Goal: Complete application form: Complete application form

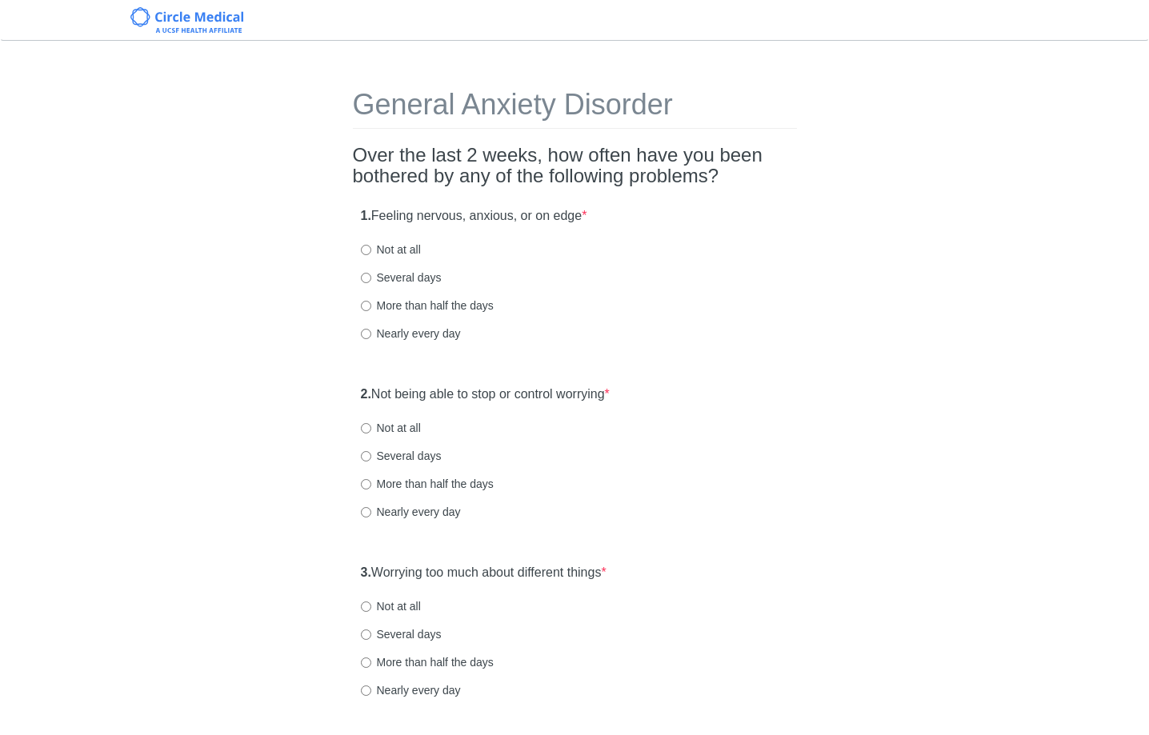
click at [717, 329] on div "Nearly every day" at bounding box center [575, 334] width 428 height 16
click at [406, 252] on label "Not at all" at bounding box center [391, 250] width 60 height 16
click at [371, 252] on input "Not at all" at bounding box center [366, 250] width 10 height 10
radio input "true"
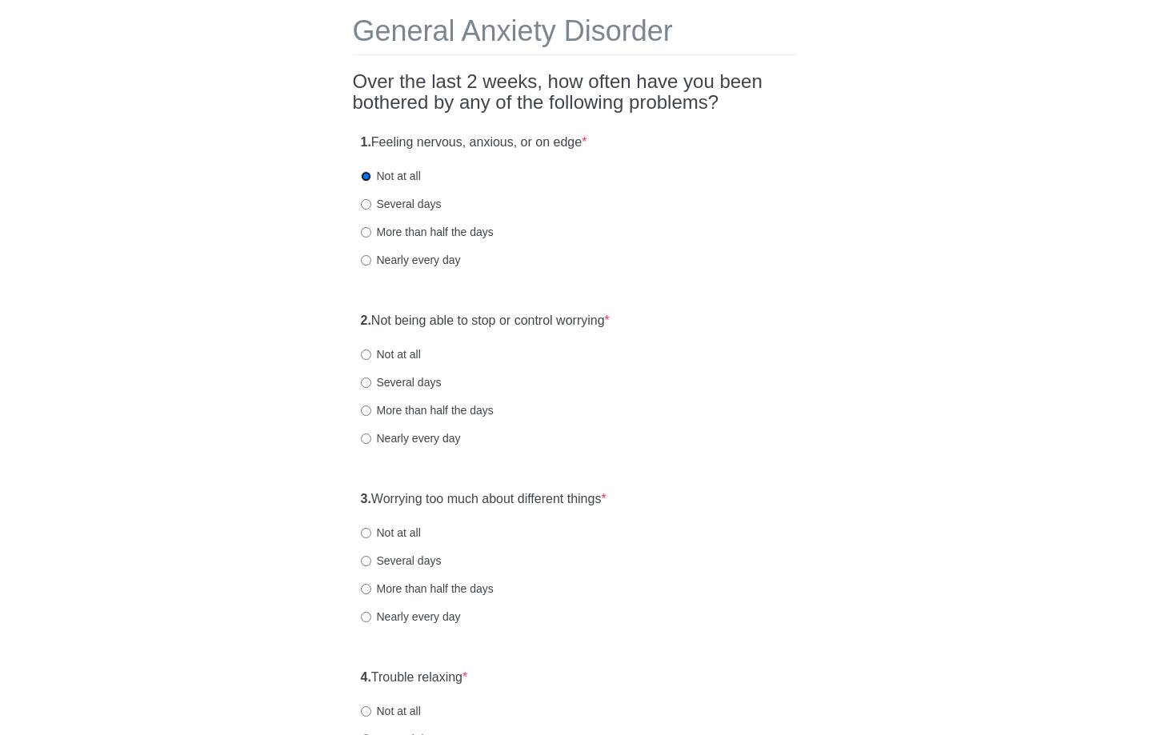
scroll to position [94, 0]
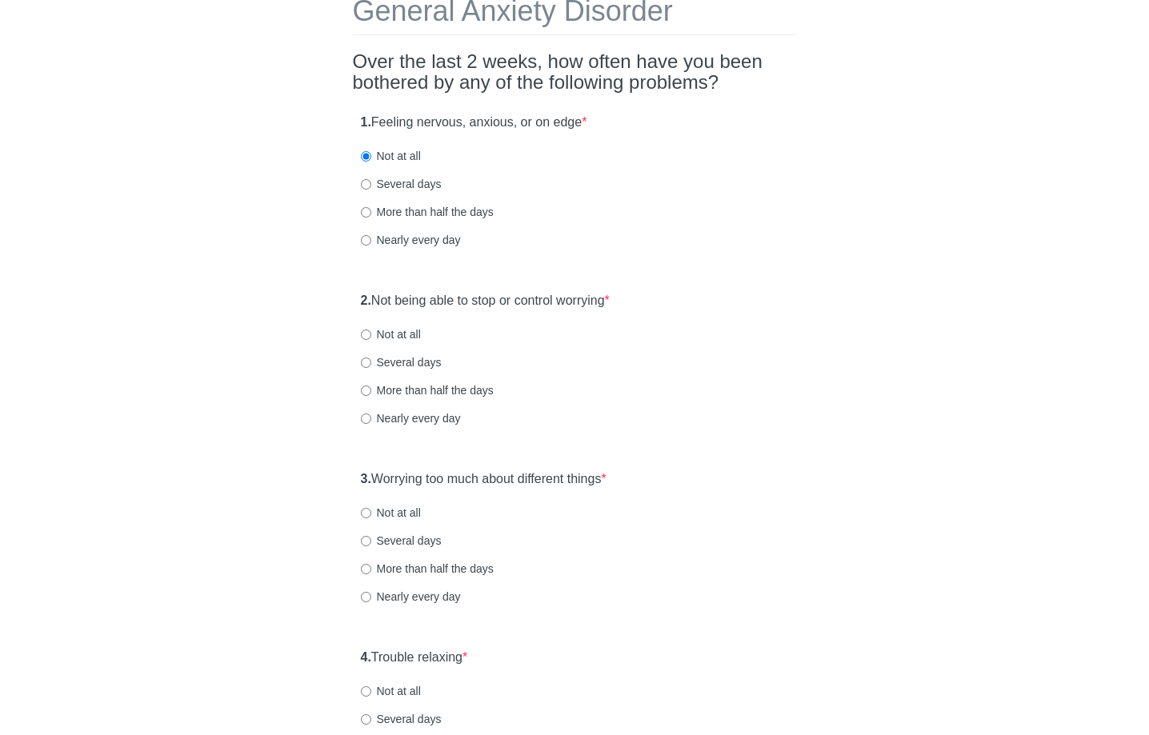
click at [398, 335] on label "Not at all" at bounding box center [391, 334] width 60 height 16
click at [371, 335] on input "Not at all" at bounding box center [366, 335] width 10 height 10
radio input "true"
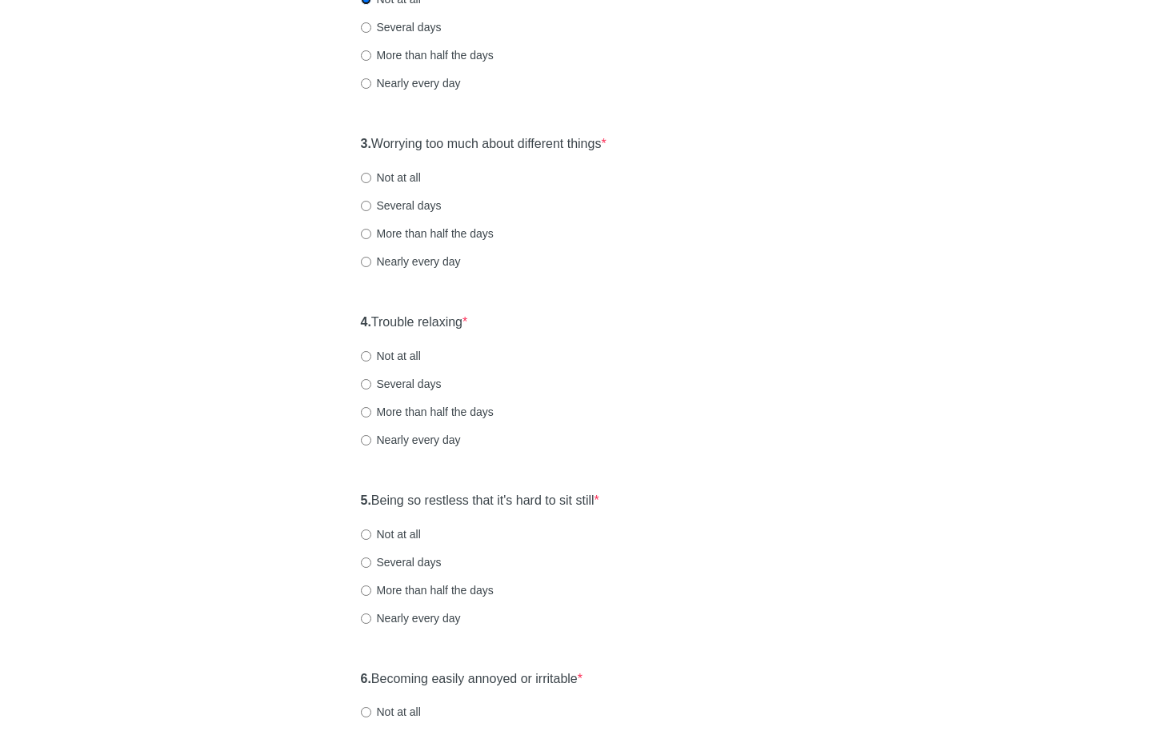
scroll to position [432, 0]
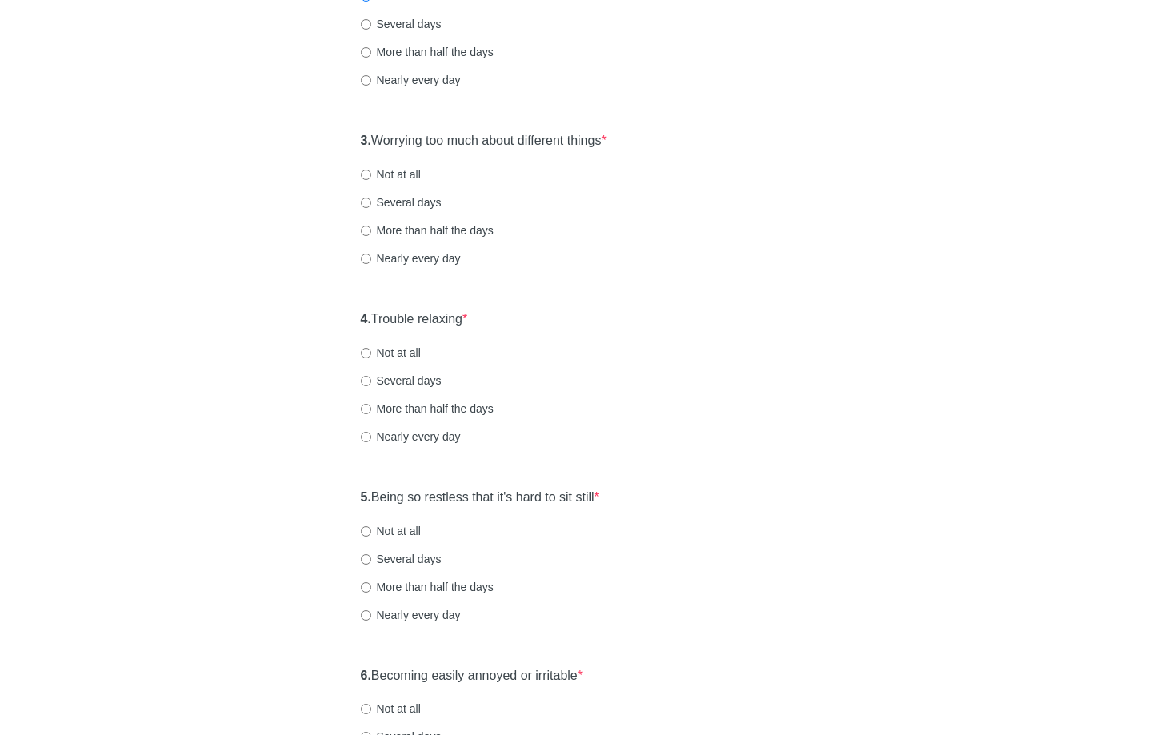
click at [403, 176] on label "Not at all" at bounding box center [391, 174] width 60 height 16
click at [371, 176] on input "Not at all" at bounding box center [366, 175] width 10 height 10
radio input "true"
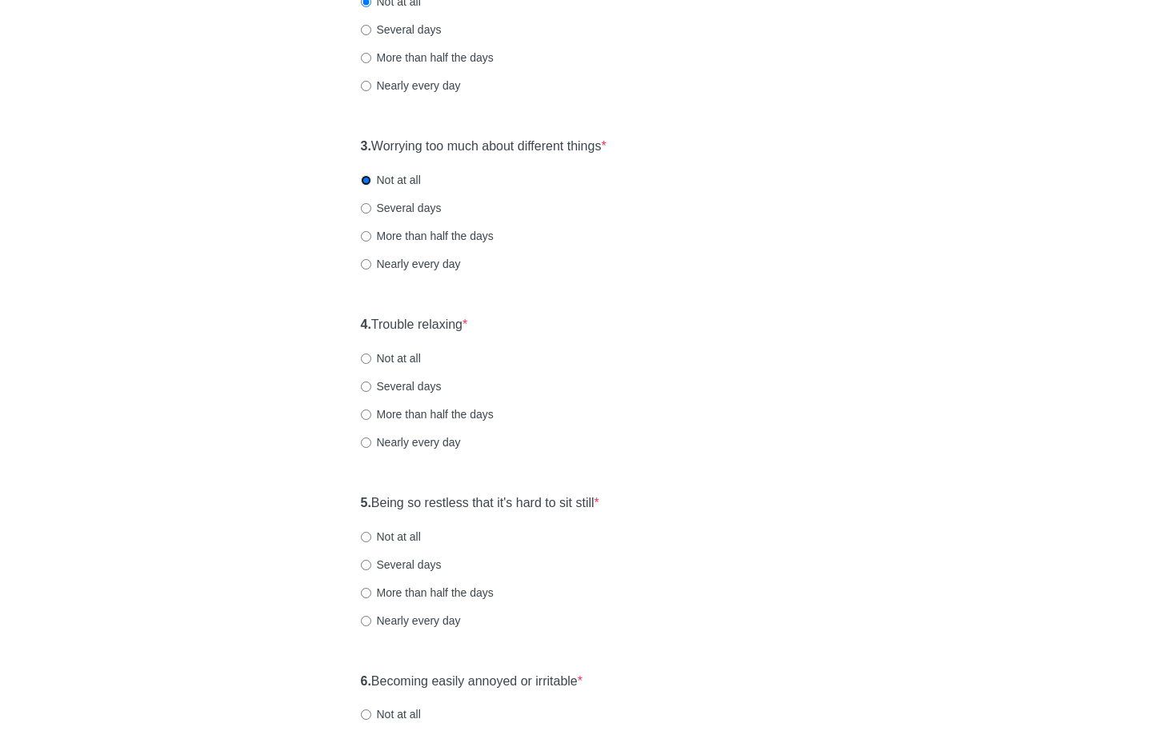
scroll to position [426, 0]
drag, startPoint x: 418, startPoint y: 209, endPoint x: 447, endPoint y: 227, distance: 34.2
click at [418, 209] on label "Several days" at bounding box center [401, 209] width 81 height 16
click at [371, 209] on input "Several days" at bounding box center [366, 209] width 10 height 10
radio input "true"
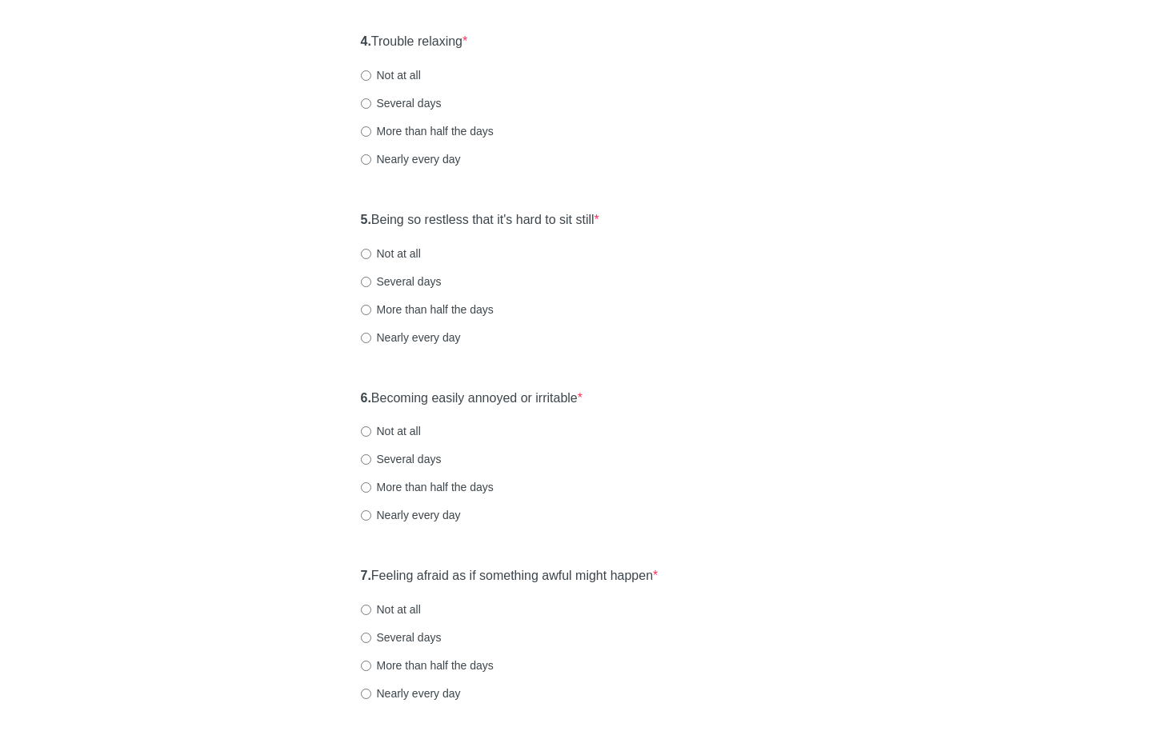
scroll to position [719, 0]
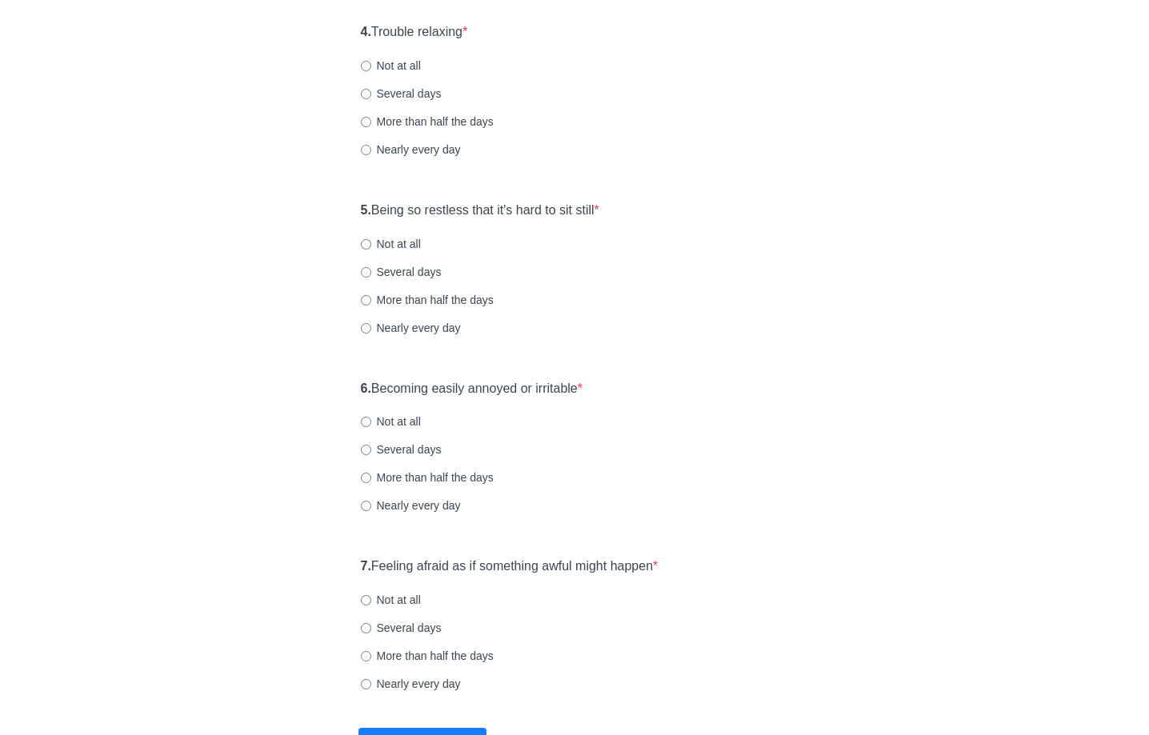
click at [408, 90] on label "Several days" at bounding box center [401, 94] width 81 height 16
click at [371, 90] on input "Several days" at bounding box center [366, 94] width 10 height 10
radio input "true"
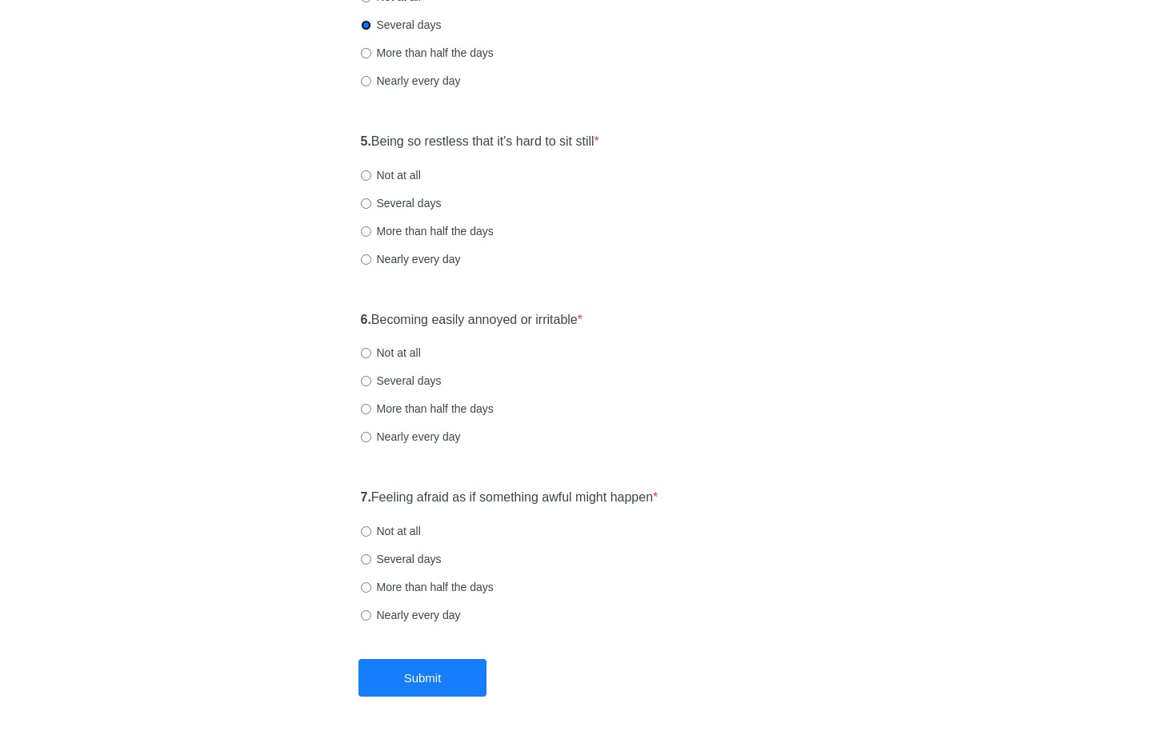
scroll to position [846, 0]
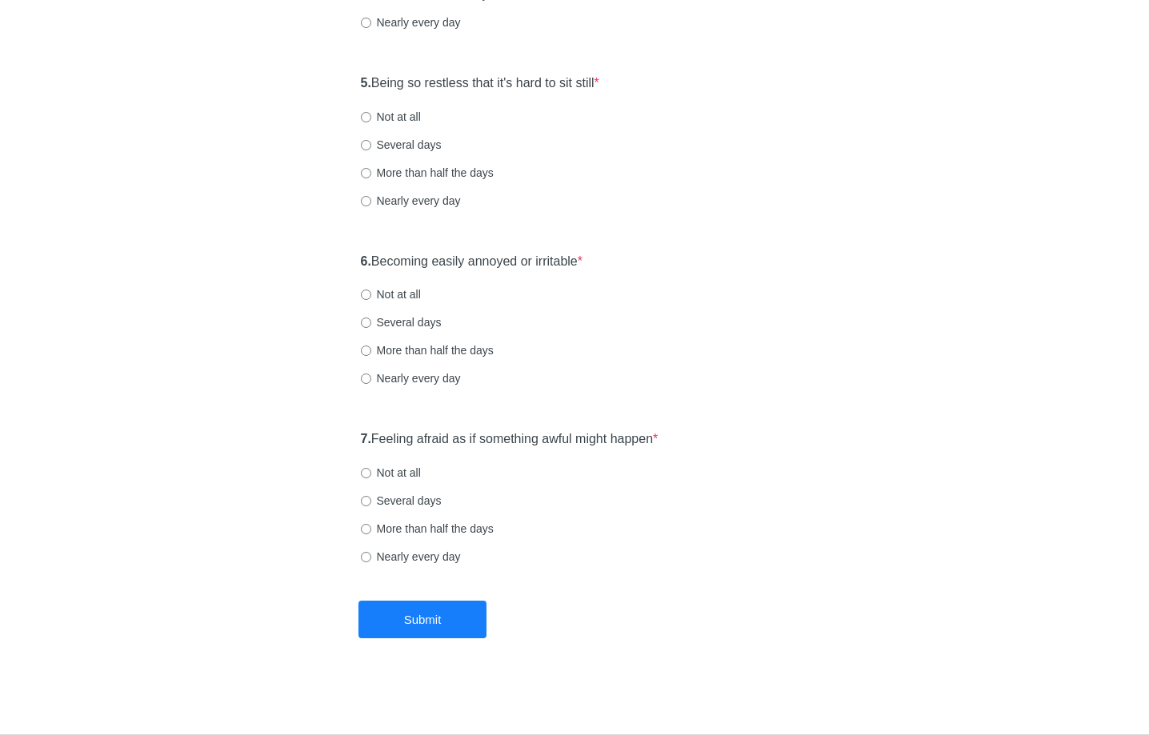
click at [409, 146] on label "Several days" at bounding box center [401, 145] width 81 height 16
click at [371, 146] on input "Several days" at bounding box center [366, 145] width 10 height 10
radio input "true"
click at [408, 289] on label "Not at all" at bounding box center [391, 294] width 60 height 16
click at [371, 290] on input "Not at all" at bounding box center [366, 295] width 10 height 10
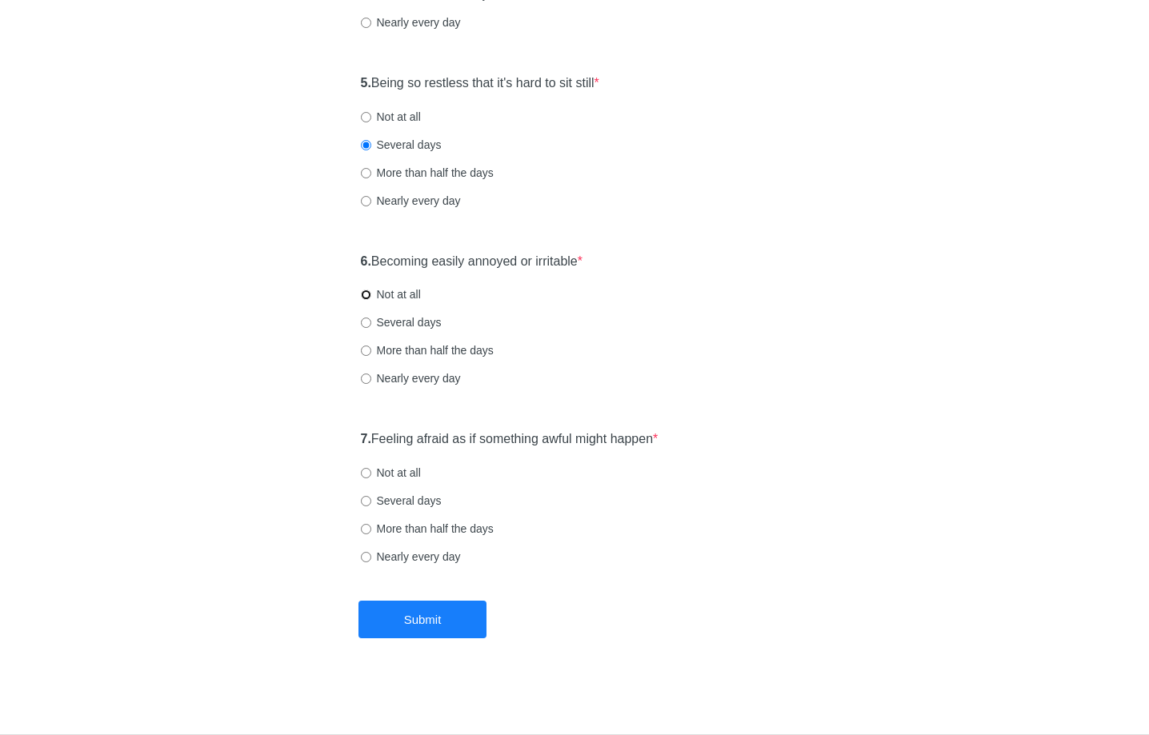
radio input "true"
click at [382, 488] on div "7. Feeling afraid as if something awful might happen * Not at all Several days …" at bounding box center [575, 505] width 444 height 166
click at [391, 467] on label "Not at all" at bounding box center [391, 473] width 60 height 16
click at [371, 468] on input "Not at all" at bounding box center [366, 473] width 10 height 10
radio input "true"
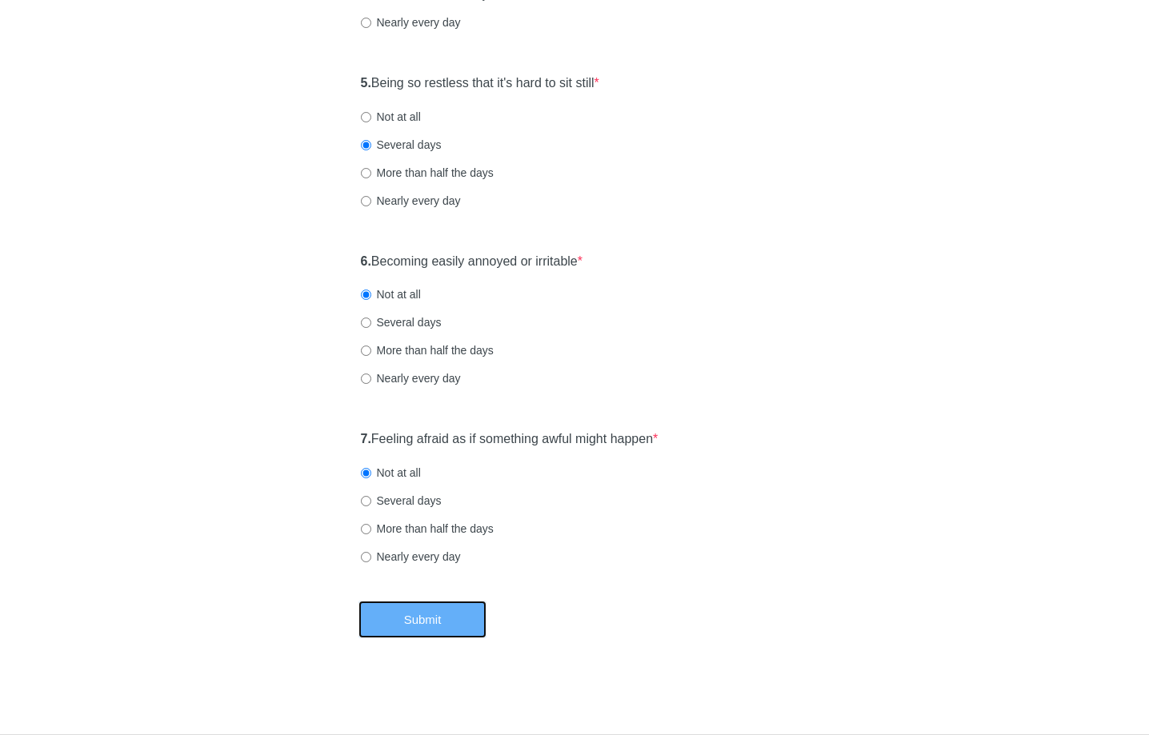
click at [392, 619] on button "Submit" at bounding box center [422, 620] width 128 height 38
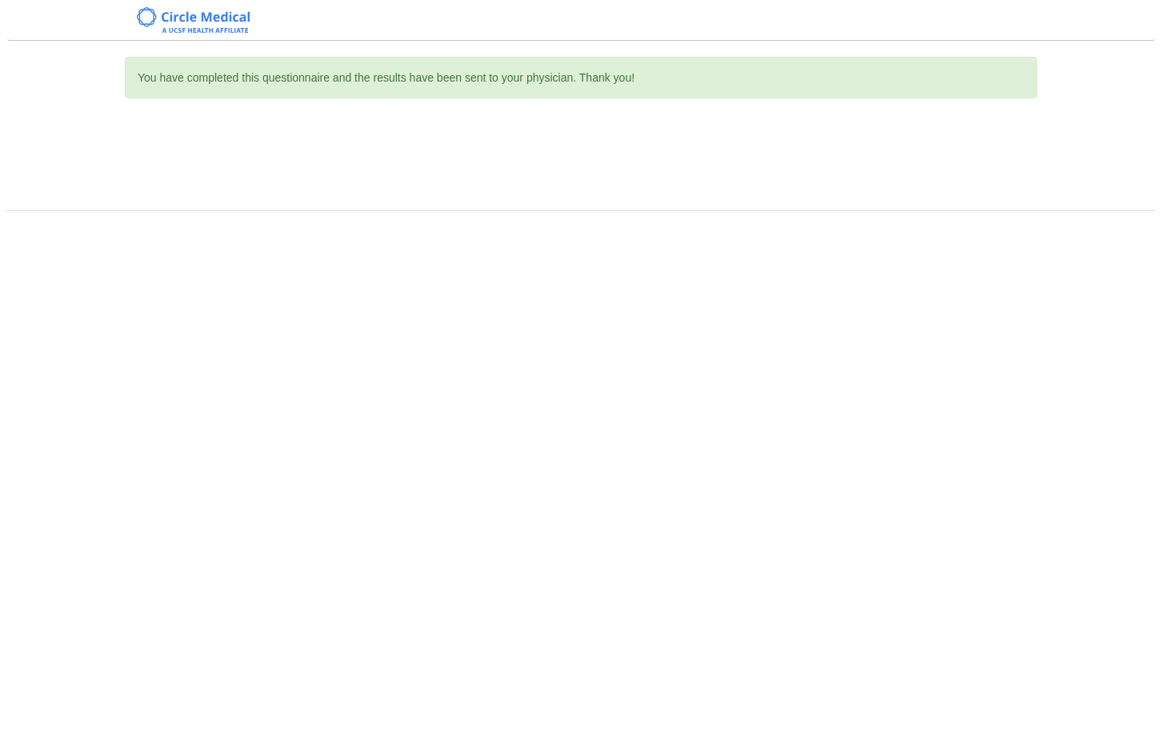
scroll to position [0, 0]
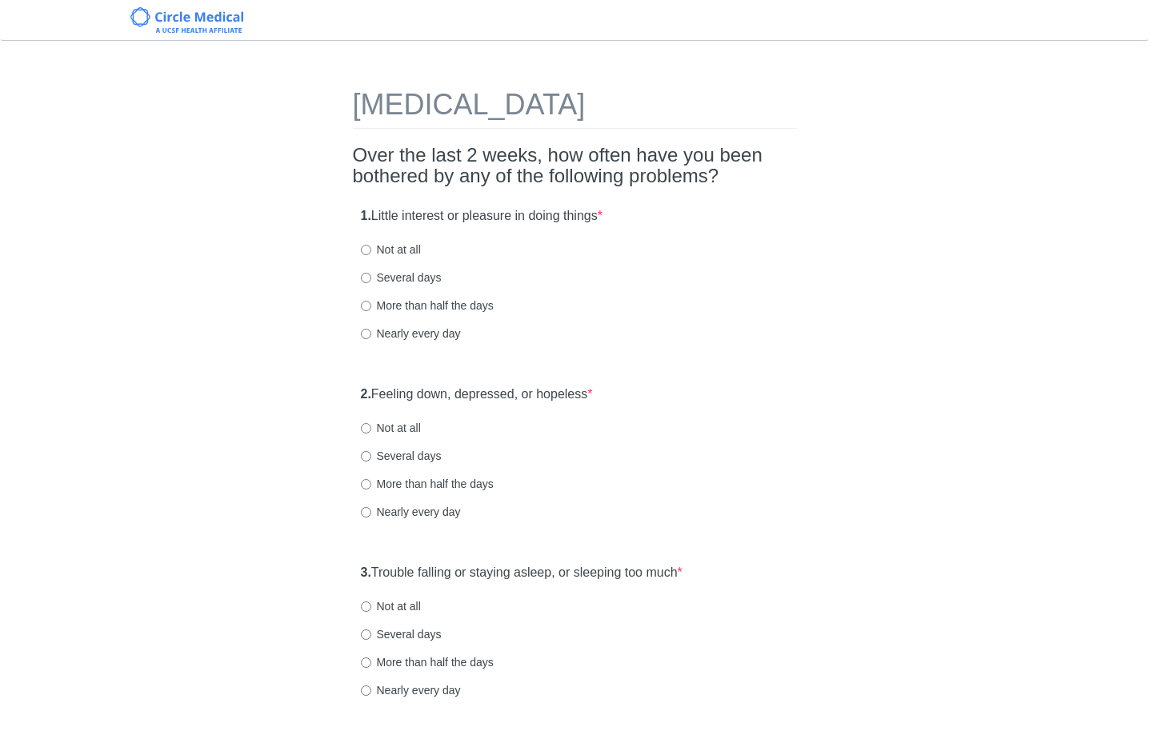
click at [399, 245] on label "Not at all" at bounding box center [391, 250] width 60 height 16
click at [371, 245] on input "Not at all" at bounding box center [366, 250] width 10 height 10
radio input "true"
click at [404, 421] on label "Not at all" at bounding box center [391, 428] width 60 height 16
click at [371, 423] on input "Not at all" at bounding box center [366, 428] width 10 height 10
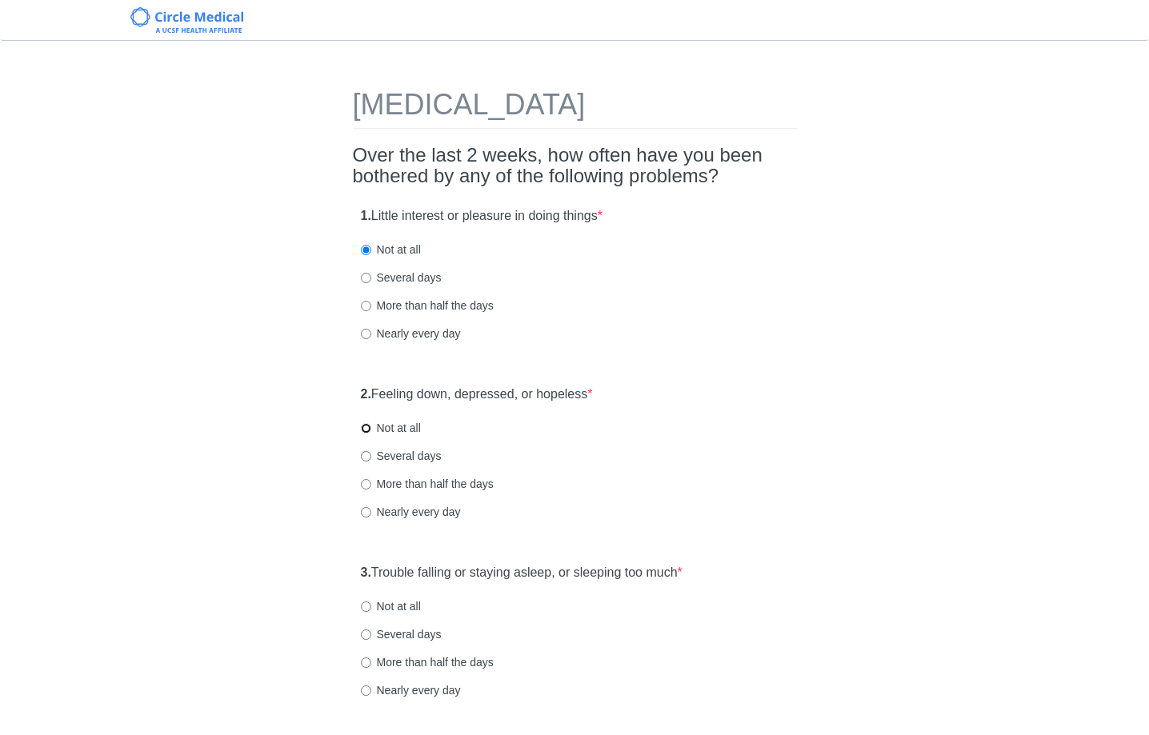
radio input "true"
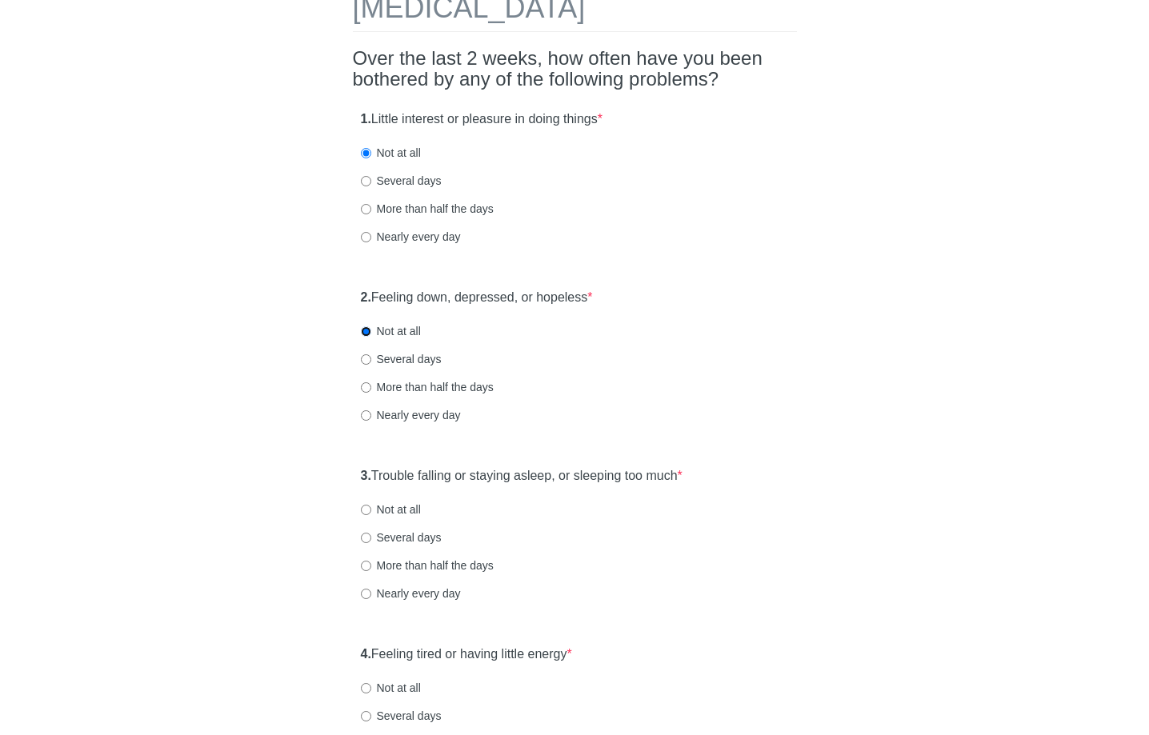
scroll to position [297, 0]
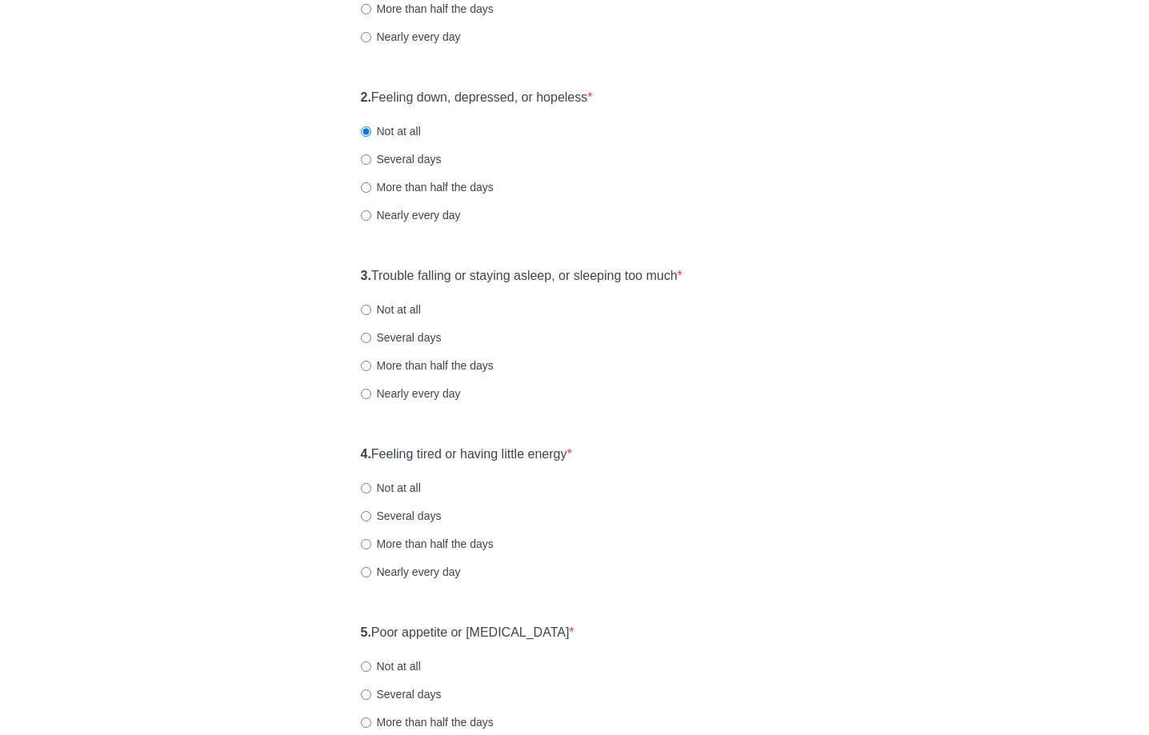
click at [402, 309] on label "Not at all" at bounding box center [391, 310] width 60 height 16
click at [371, 309] on input "Not at all" at bounding box center [366, 310] width 10 height 10
radio input "true"
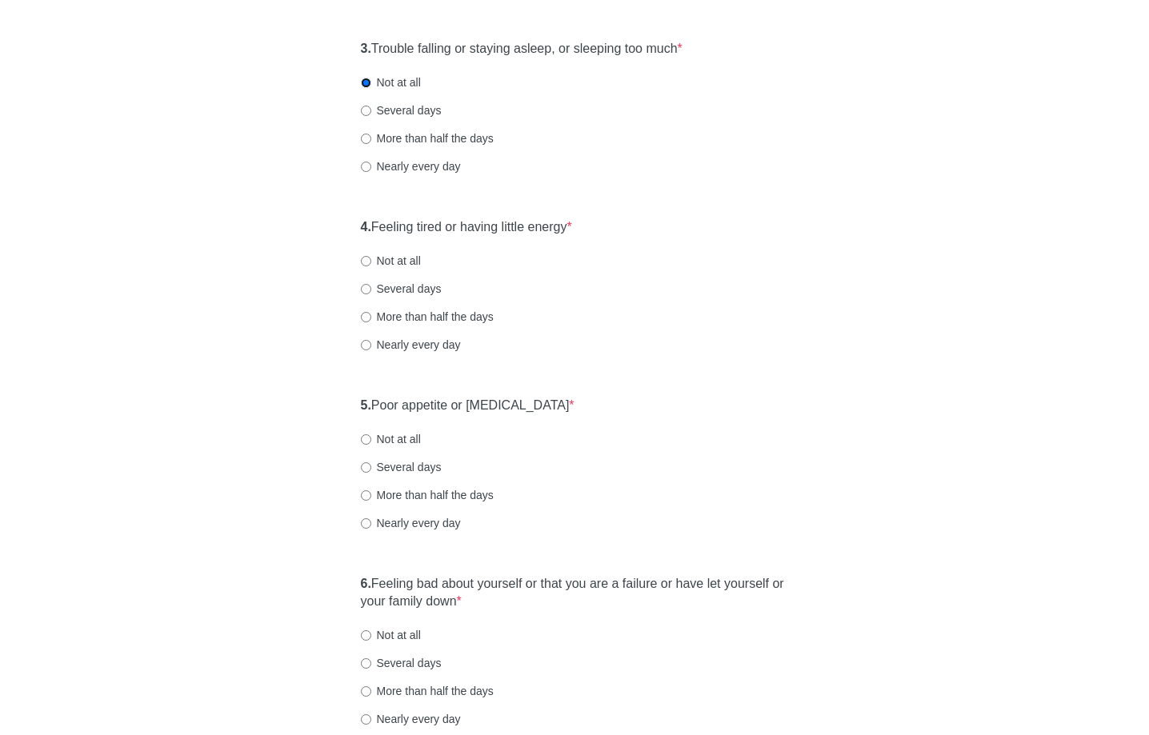
scroll to position [546, 0]
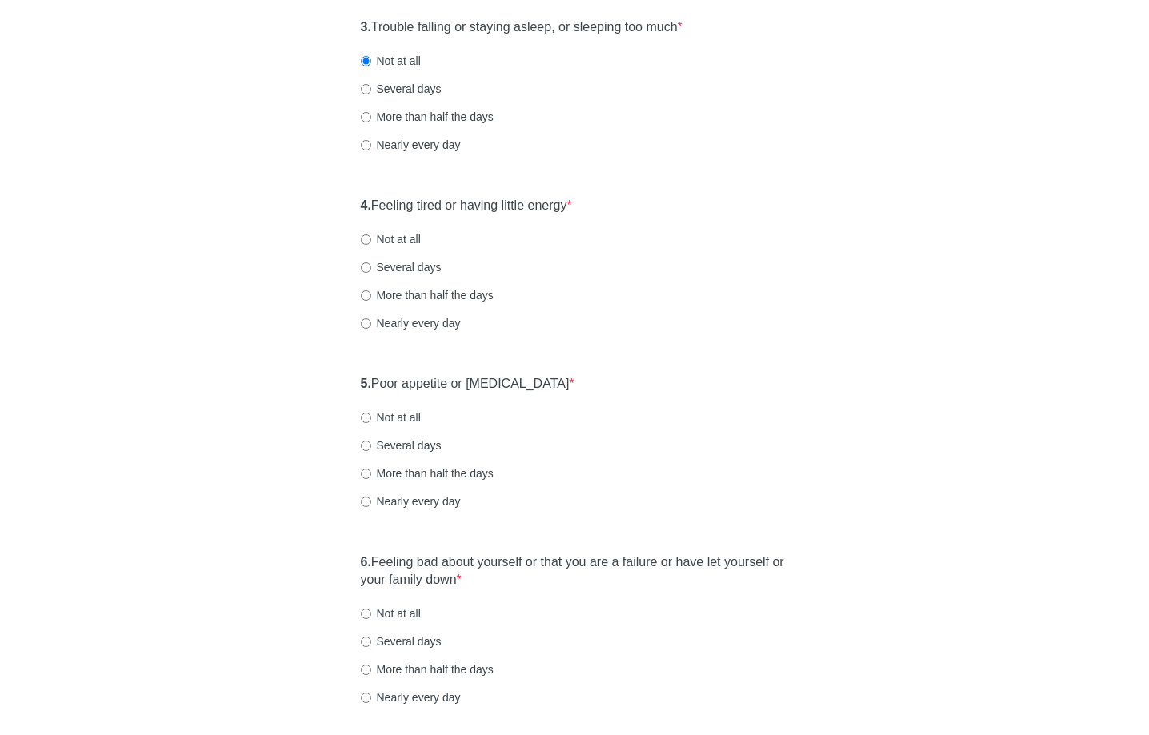
click at [378, 256] on div "4. Feeling tired or having little energy * Not at all Several days More than ha…" at bounding box center [575, 272] width 444 height 166
click at [381, 261] on label "Several days" at bounding box center [401, 267] width 81 height 16
click at [371, 262] on input "Several days" at bounding box center [366, 267] width 10 height 10
radio input "true"
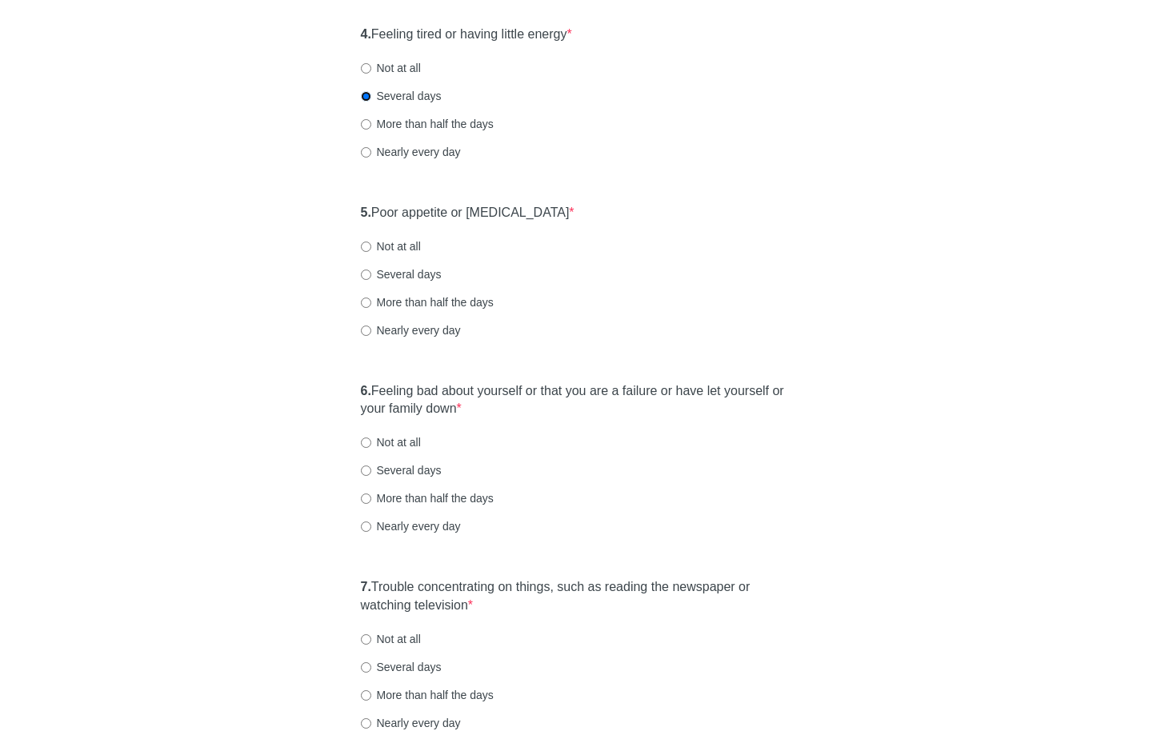
scroll to position [717, 0]
click at [434, 270] on label "Several days" at bounding box center [401, 274] width 81 height 16
click at [371, 270] on input "Several days" at bounding box center [366, 274] width 10 height 10
radio input "true"
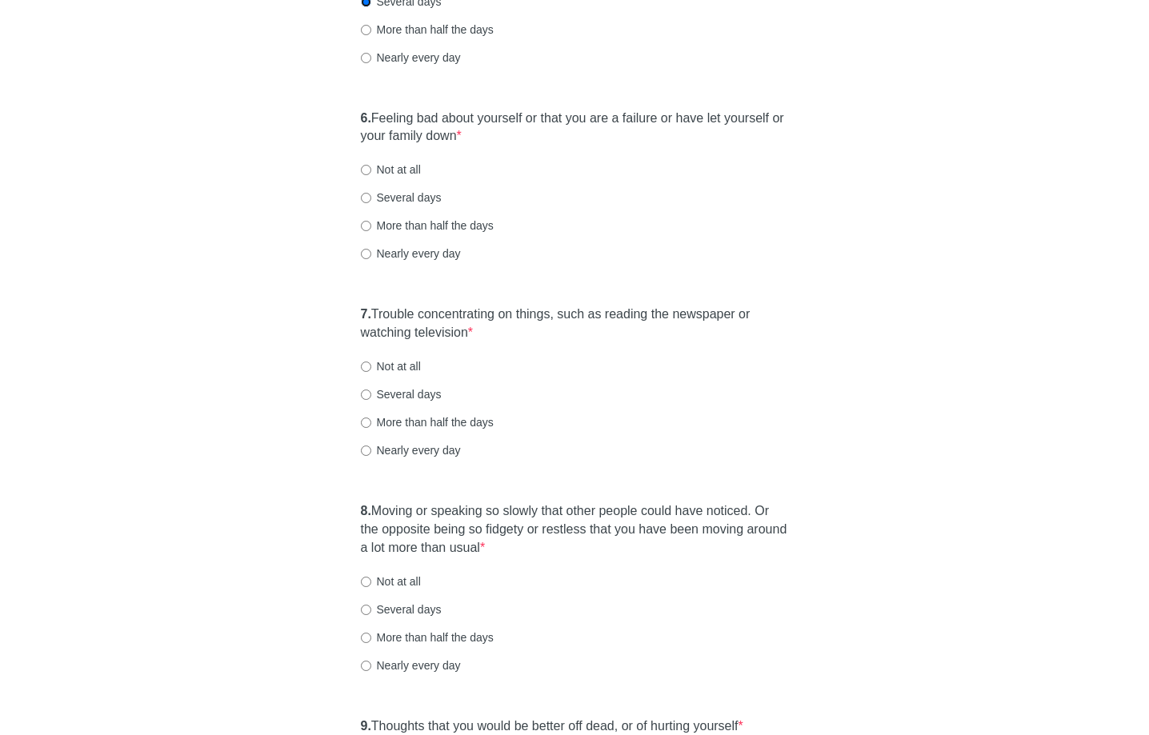
scroll to position [1024, 0]
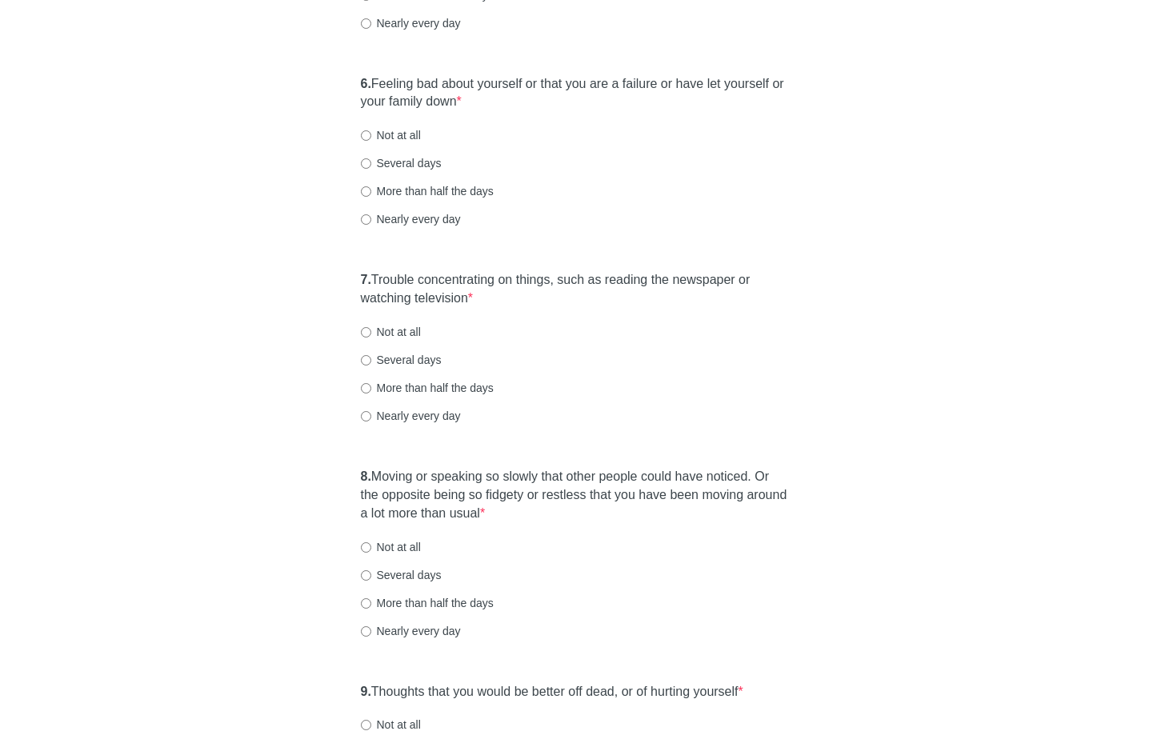
click at [397, 135] on label "Not at all" at bounding box center [391, 135] width 60 height 16
click at [371, 135] on input "Not at all" at bounding box center [366, 135] width 10 height 10
radio input "true"
click at [397, 357] on label "Several days" at bounding box center [401, 360] width 81 height 16
click at [371, 357] on input "Several days" at bounding box center [366, 360] width 10 height 10
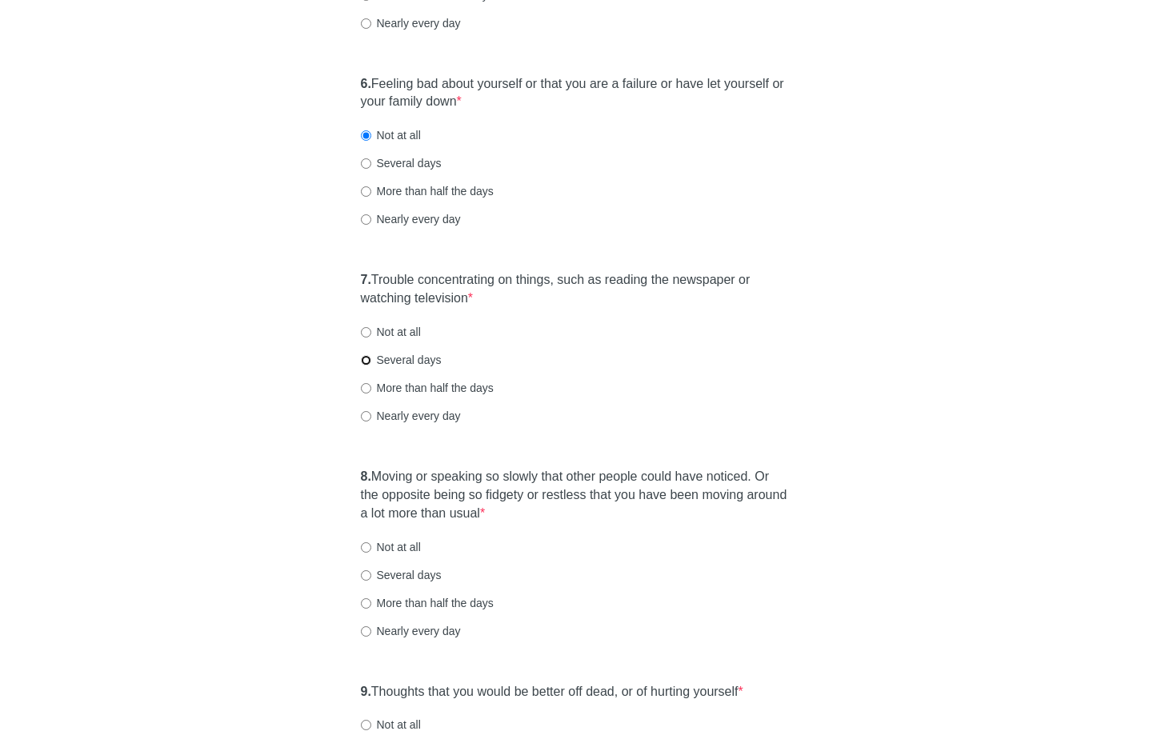
radio input "true"
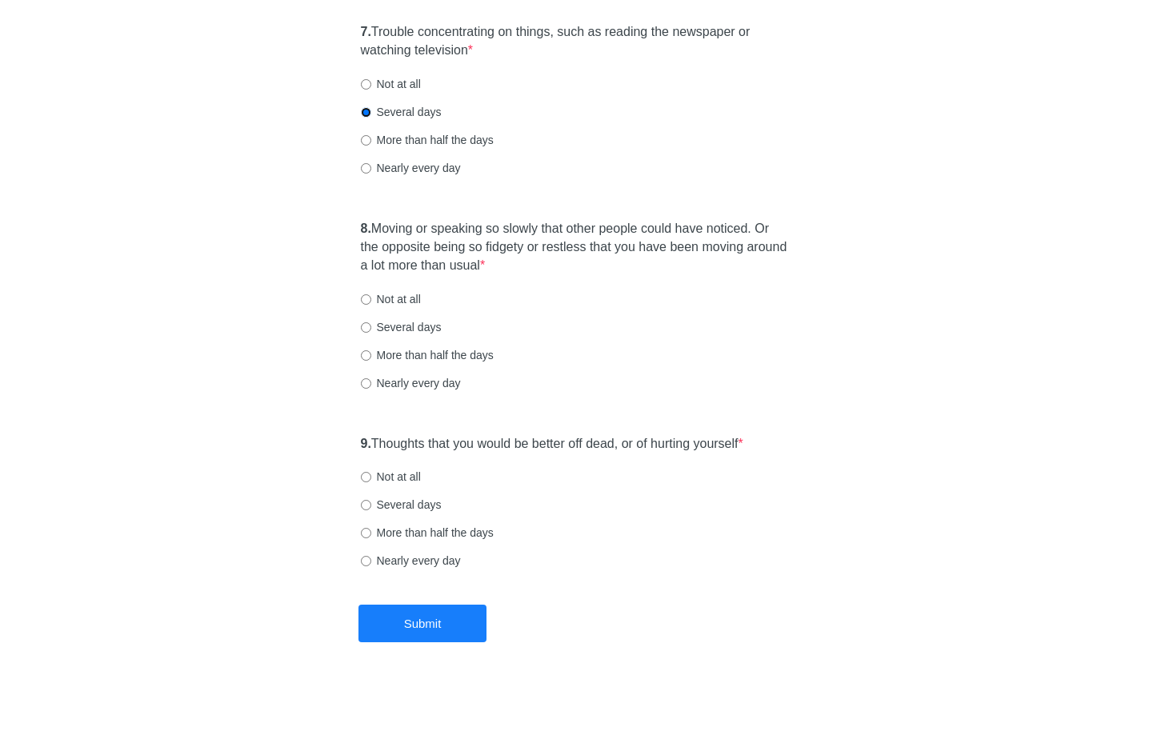
scroll to position [1276, 0]
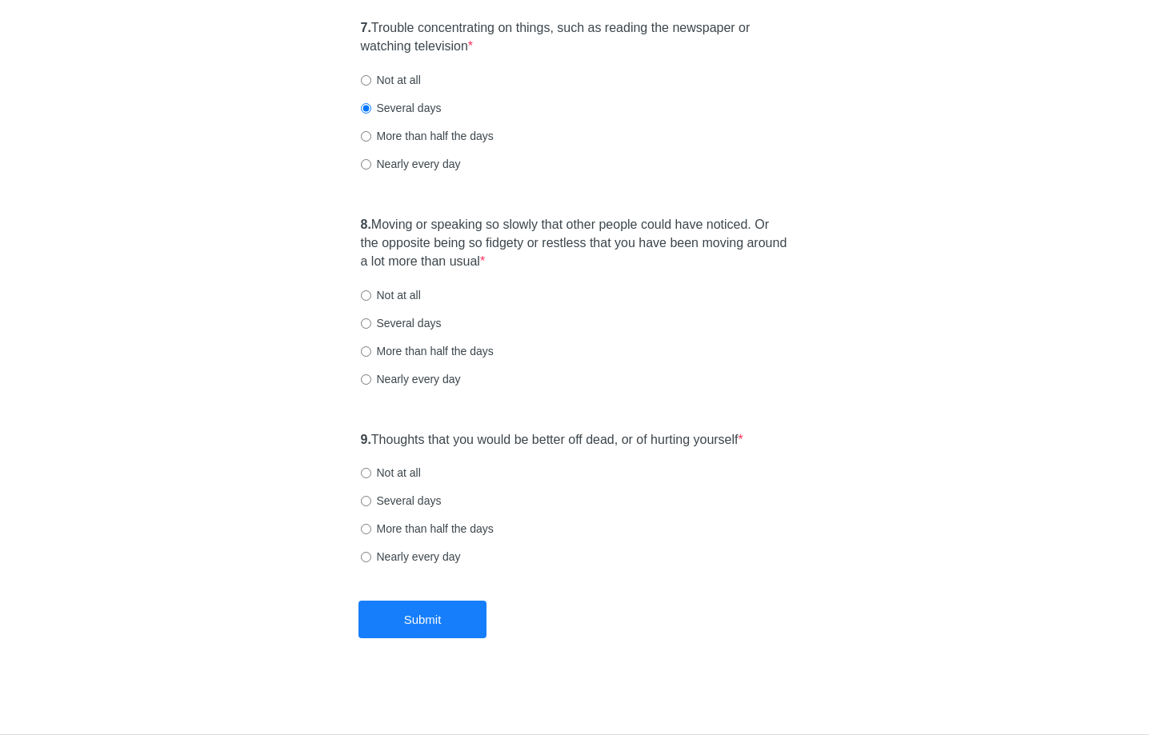
click at [413, 328] on label "Several days" at bounding box center [401, 323] width 81 height 16
click at [371, 328] on input "Several days" at bounding box center [366, 323] width 10 height 10
radio input "true"
click at [613, 310] on div "8. Moving or speaking so slowly that other people could have noticed. Or the op…" at bounding box center [575, 309] width 444 height 203
click at [619, 488] on div "9. Thoughts that you would be better off dead, or of hurting yourself * Not at …" at bounding box center [575, 506] width 444 height 166
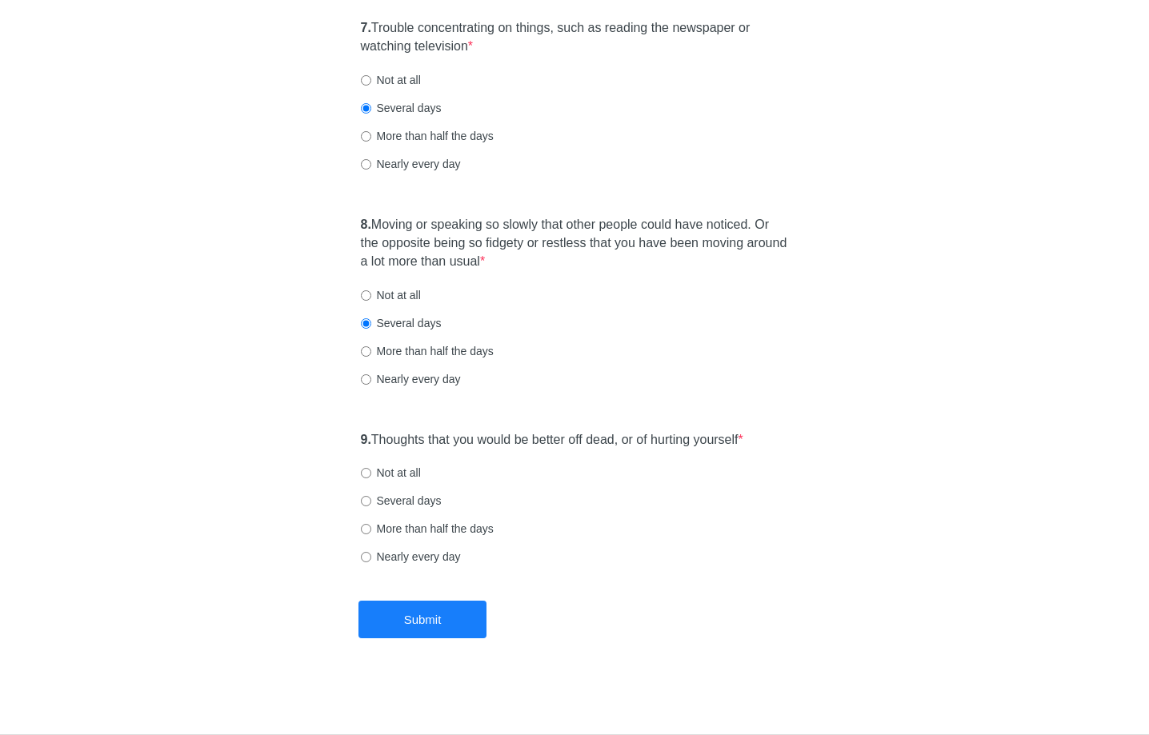
click at [398, 469] on label "Not at all" at bounding box center [391, 473] width 60 height 16
click at [371, 469] on input "Not at all" at bounding box center [366, 473] width 10 height 10
radio input "true"
click at [401, 625] on button "Submit" at bounding box center [422, 620] width 128 height 38
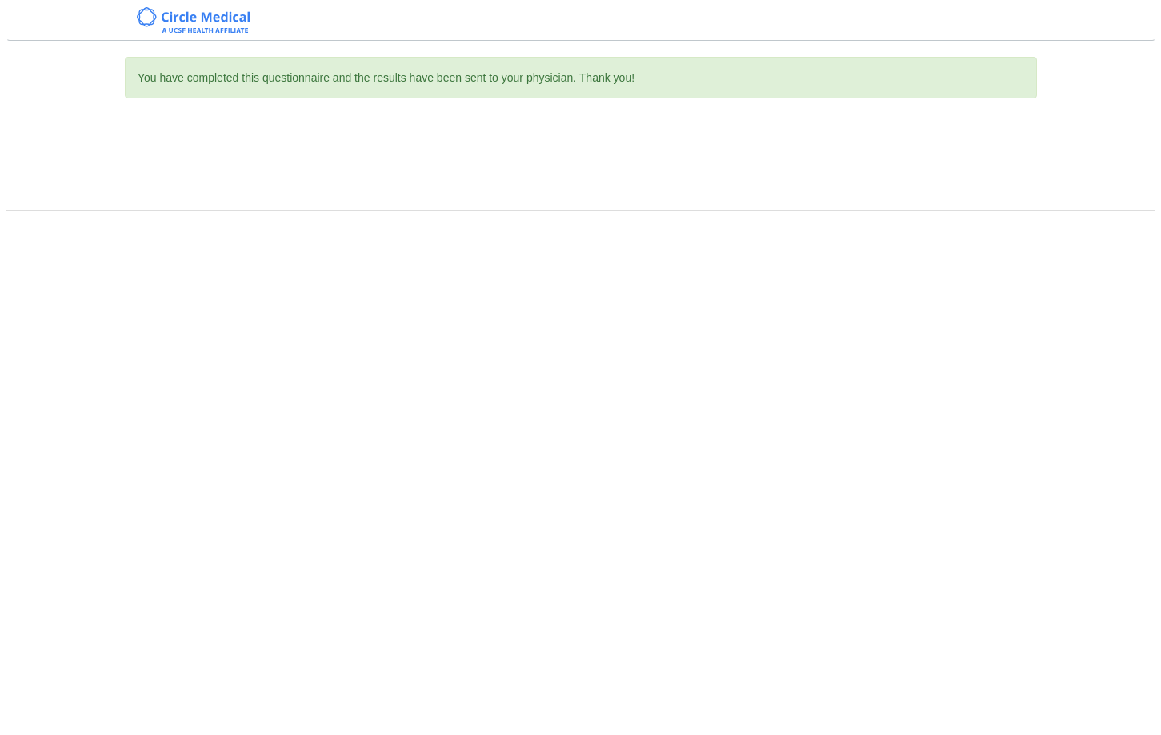
scroll to position [0, 0]
